Goal: Task Accomplishment & Management: Manage account settings

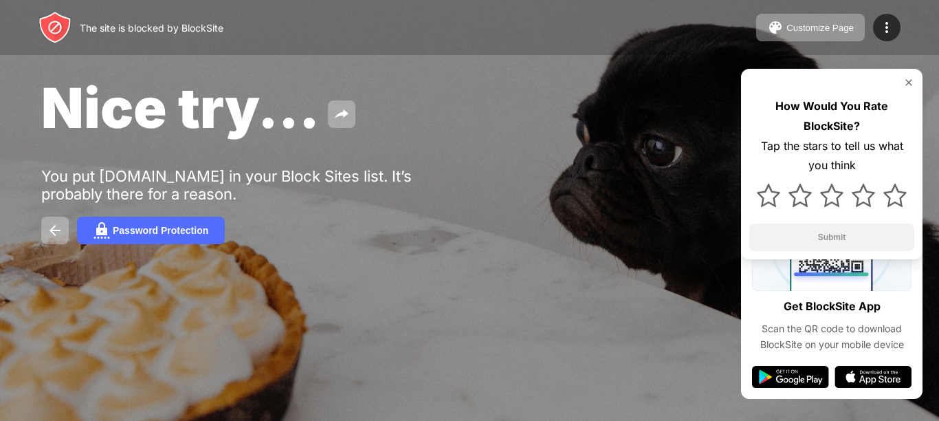
click at [905, 85] on img at bounding box center [908, 82] width 11 height 11
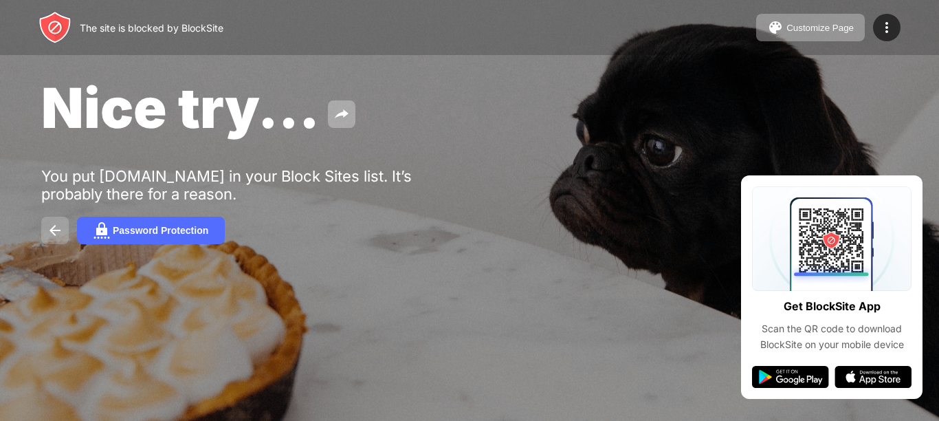
click at [57, 233] on img at bounding box center [55, 230] width 16 height 16
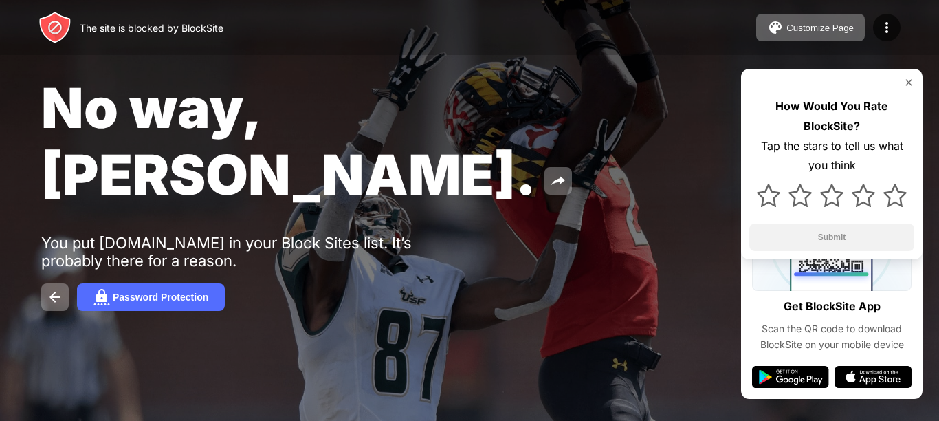
click at [906, 86] on img at bounding box center [908, 82] width 11 height 11
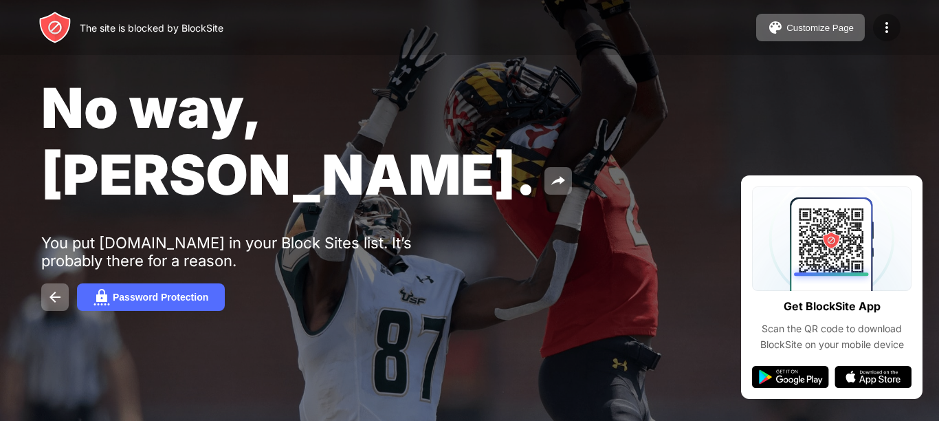
click at [882, 29] on img at bounding box center [886, 27] width 16 height 16
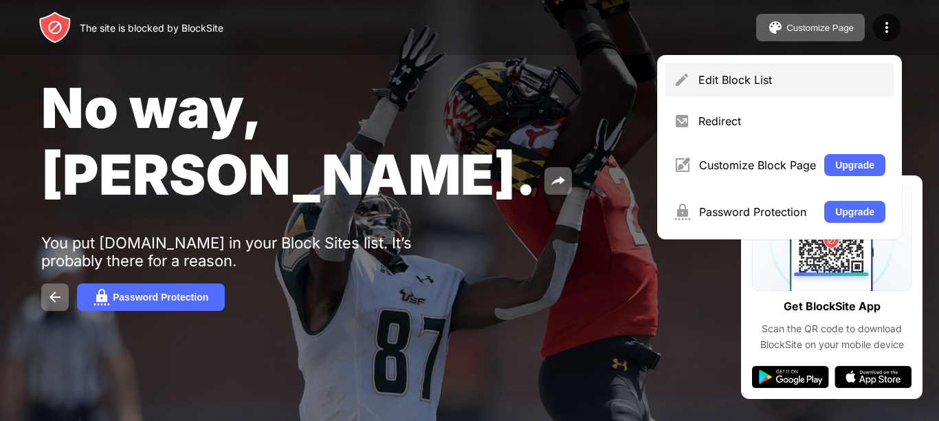
click at [812, 84] on div "Edit Block List" at bounding box center [791, 80] width 187 height 14
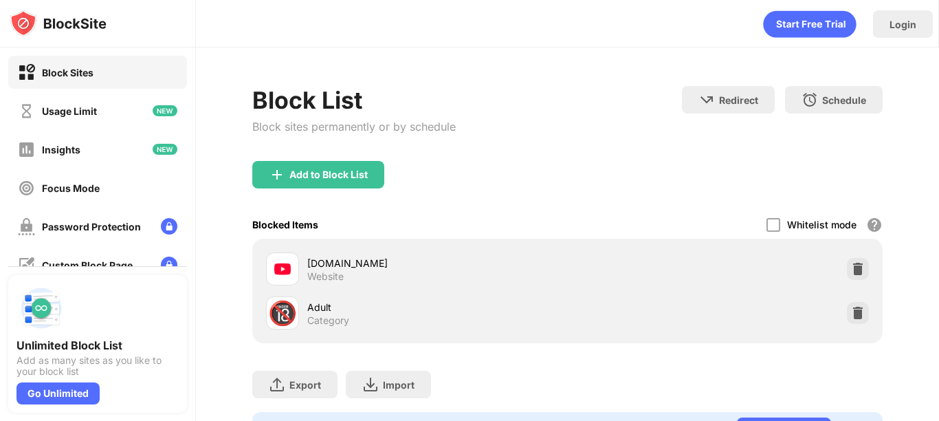
scroll to position [80, 0]
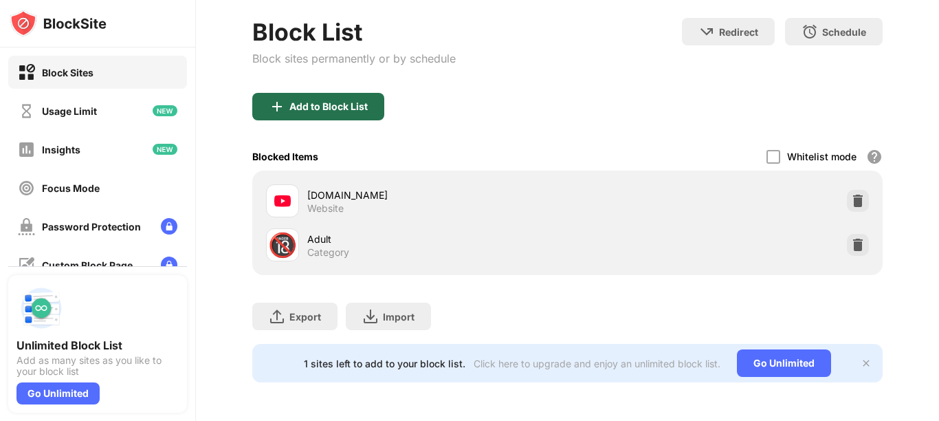
click at [328, 101] on div "Add to Block List" at bounding box center [328, 106] width 78 height 11
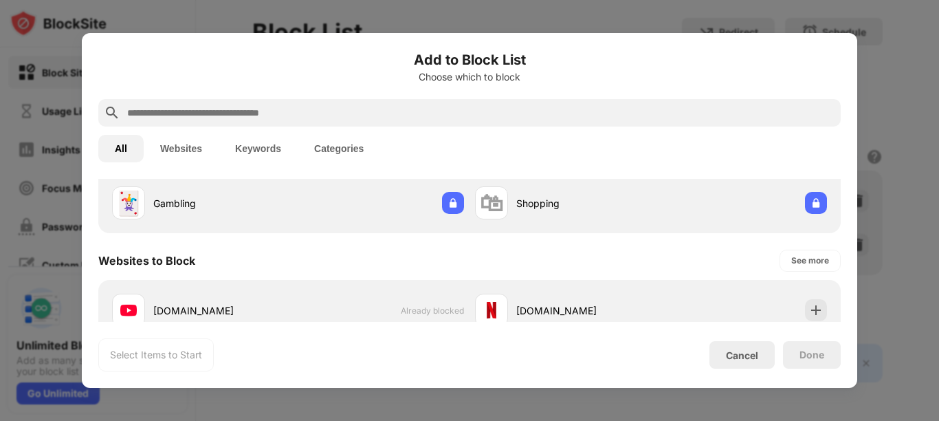
scroll to position [206, 0]
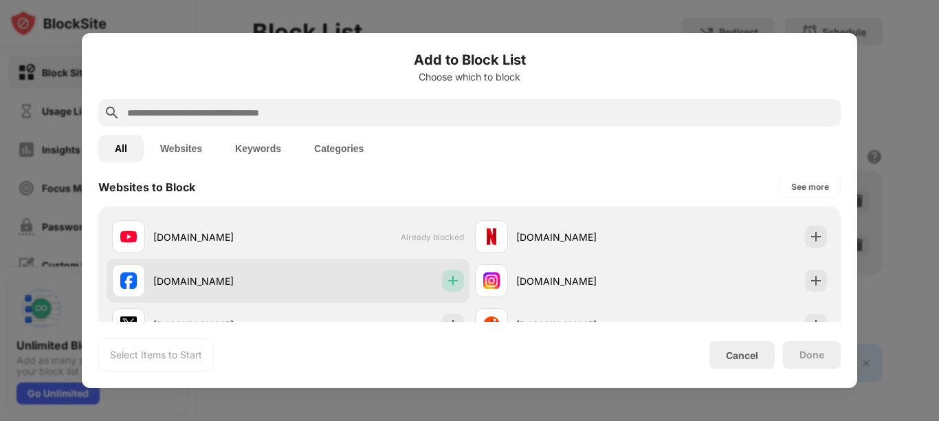
click at [446, 278] on img at bounding box center [453, 281] width 14 height 14
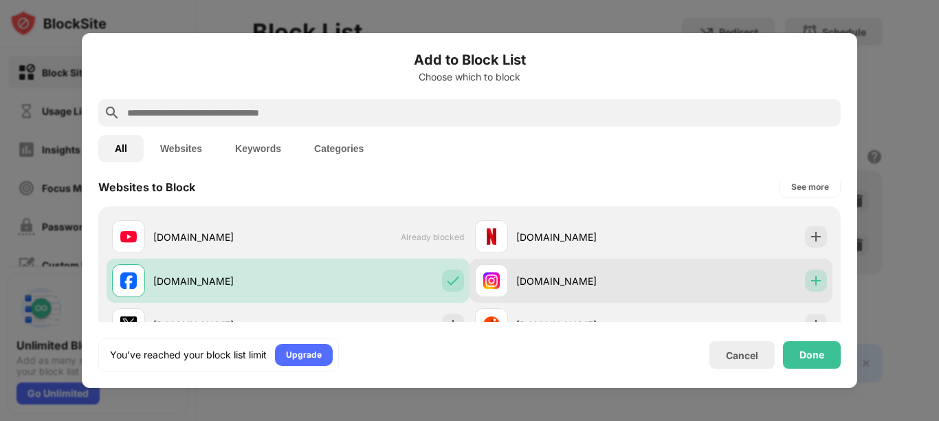
click at [809, 277] on img at bounding box center [816, 281] width 14 height 14
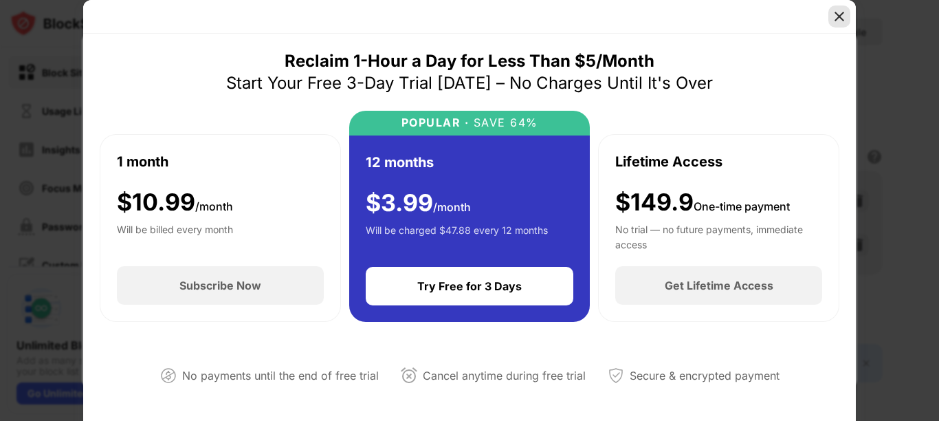
click at [831, 16] on div at bounding box center [839, 16] width 22 height 22
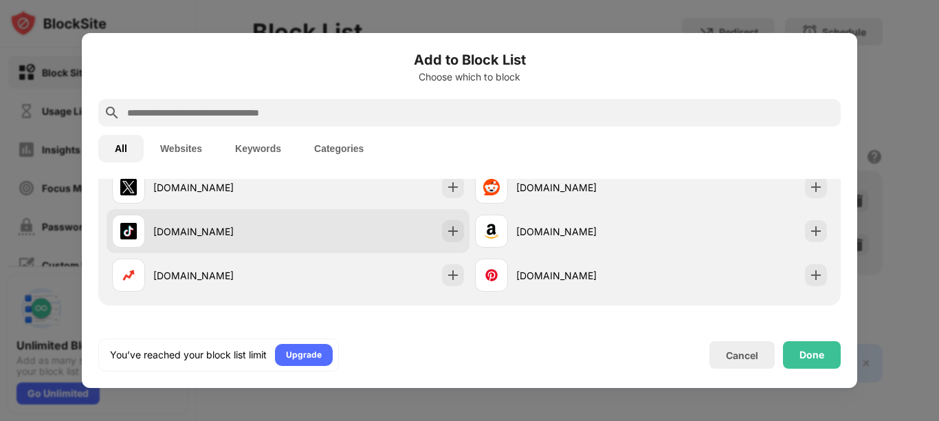
scroll to position [206, 0]
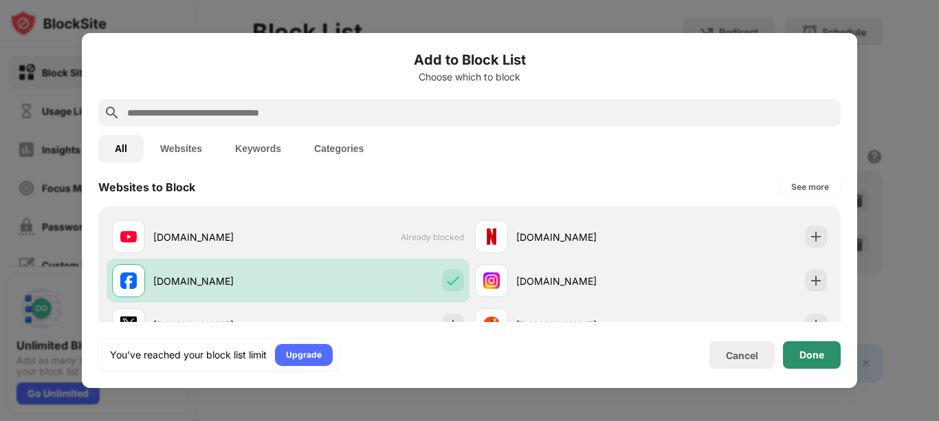
click at [799, 352] on div "Done" at bounding box center [811, 354] width 25 height 11
